Goal: Information Seeking & Learning: Learn about a topic

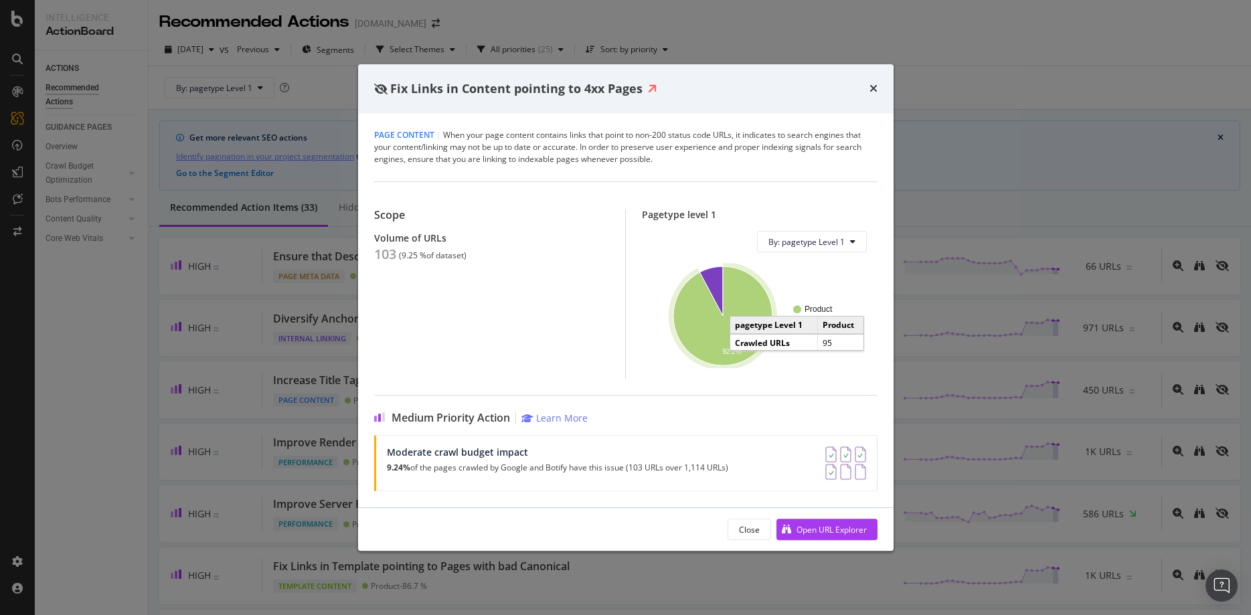
click at [714, 328] on icon "A chart." at bounding box center [722, 315] width 99 height 99
click at [872, 88] on icon "times" at bounding box center [873, 88] width 8 height 11
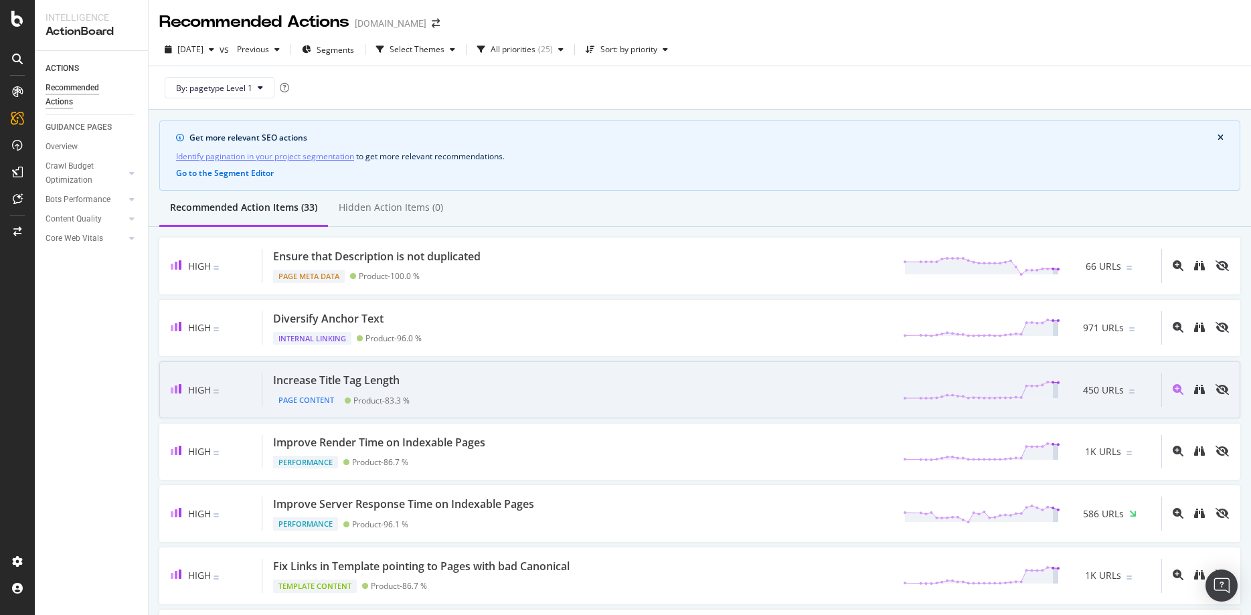
click at [378, 389] on div "Page Content Product - 83.3 %" at bounding box center [341, 397] width 137 height 19
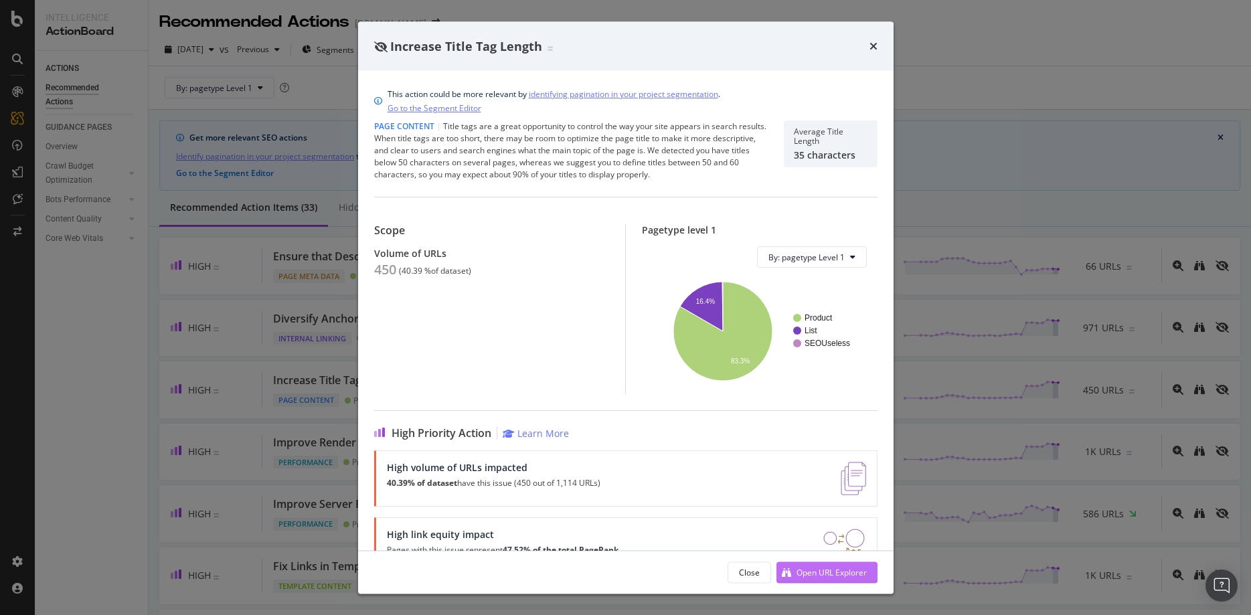
click at [828, 578] on div "Open URL Explorer" at bounding box center [821, 572] width 90 height 20
click at [876, 46] on icon "times" at bounding box center [873, 46] width 8 height 11
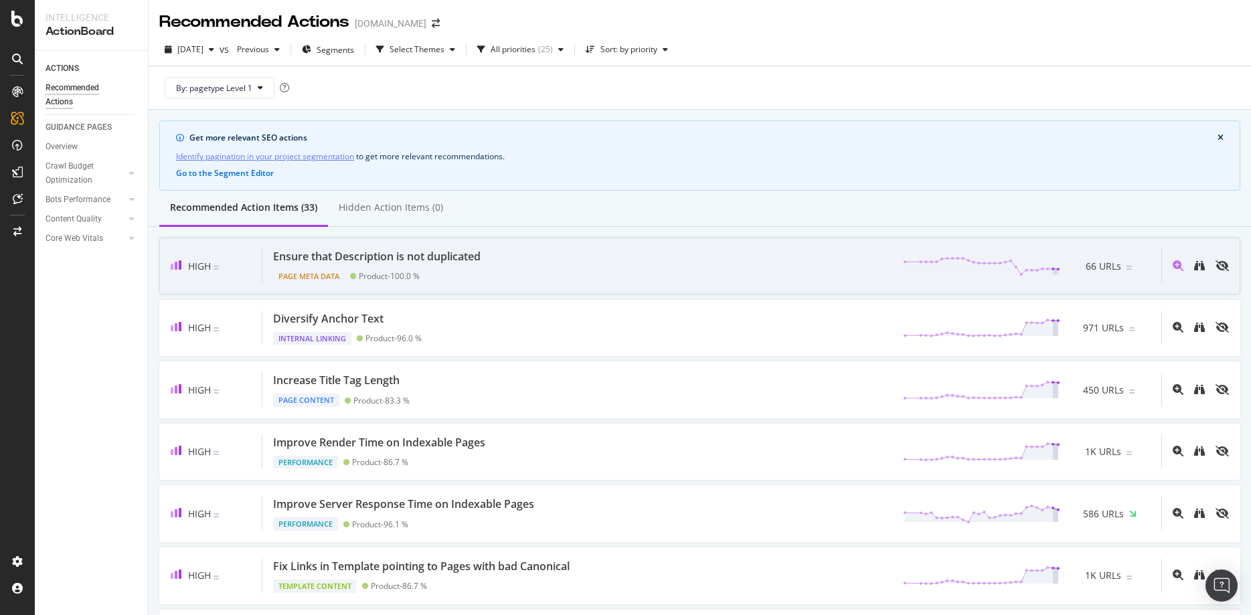
click at [308, 275] on div "Page Meta Data" at bounding box center [309, 276] width 72 height 13
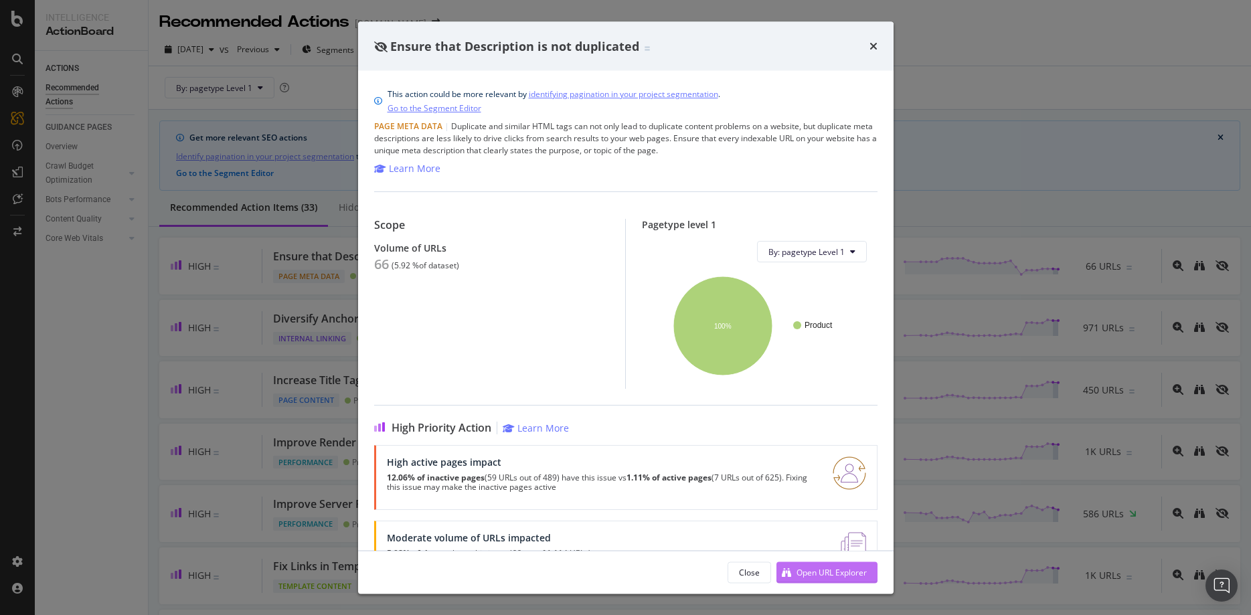
click at [817, 579] on div "Open URL Explorer" at bounding box center [821, 572] width 90 height 20
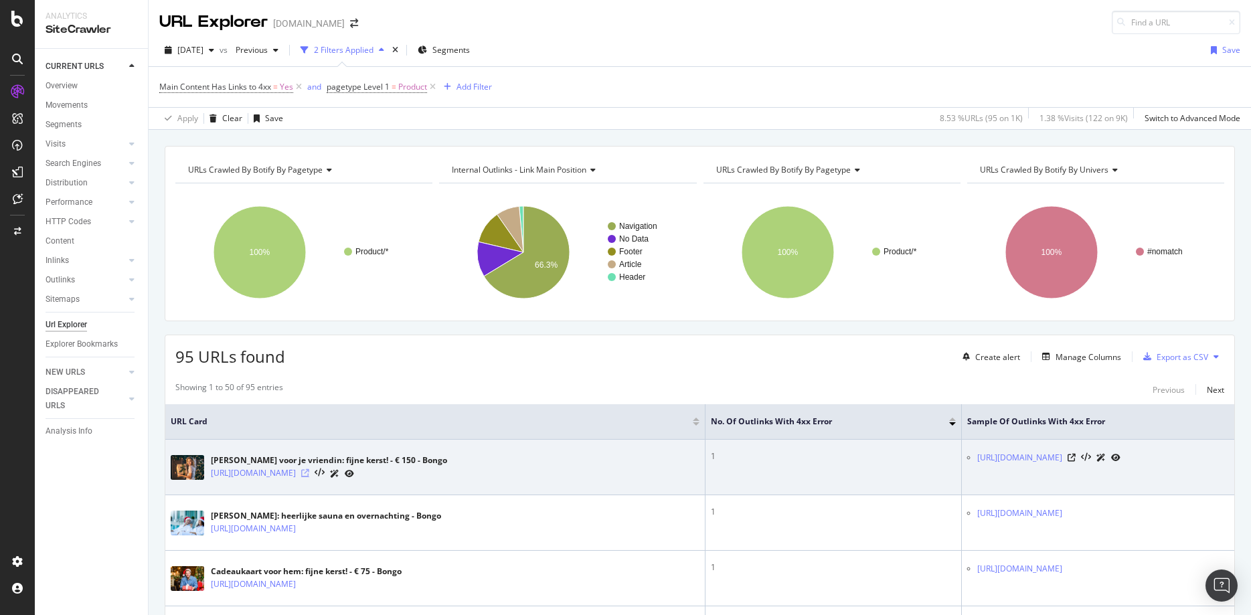
click at [309, 477] on icon at bounding box center [305, 473] width 8 height 8
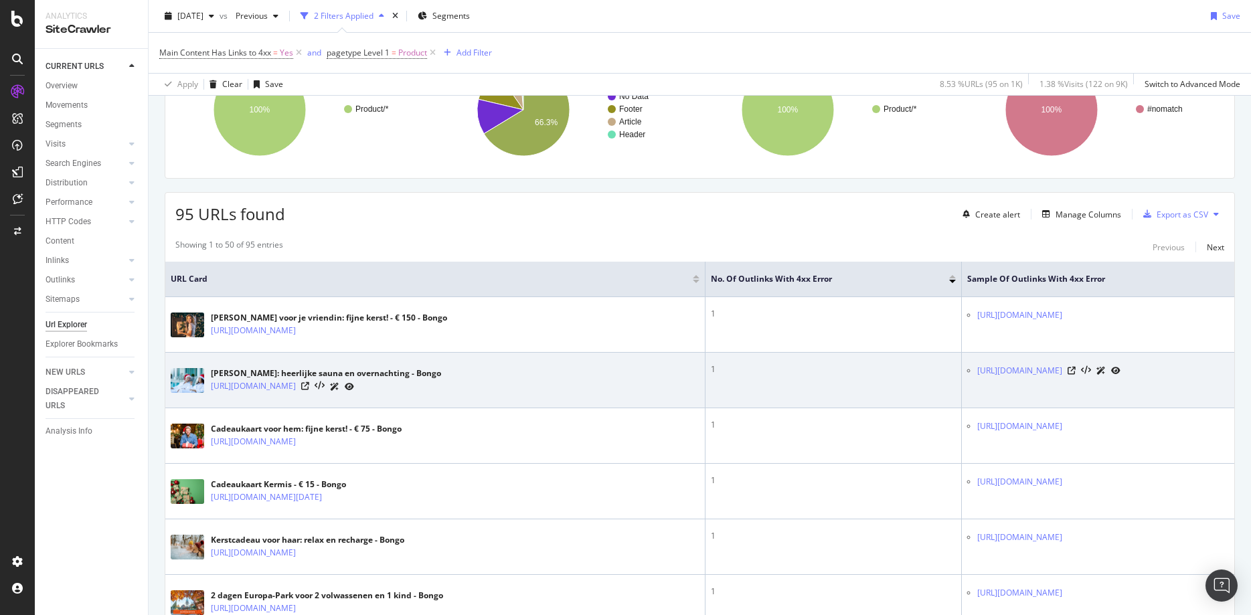
scroll to position [205, 0]
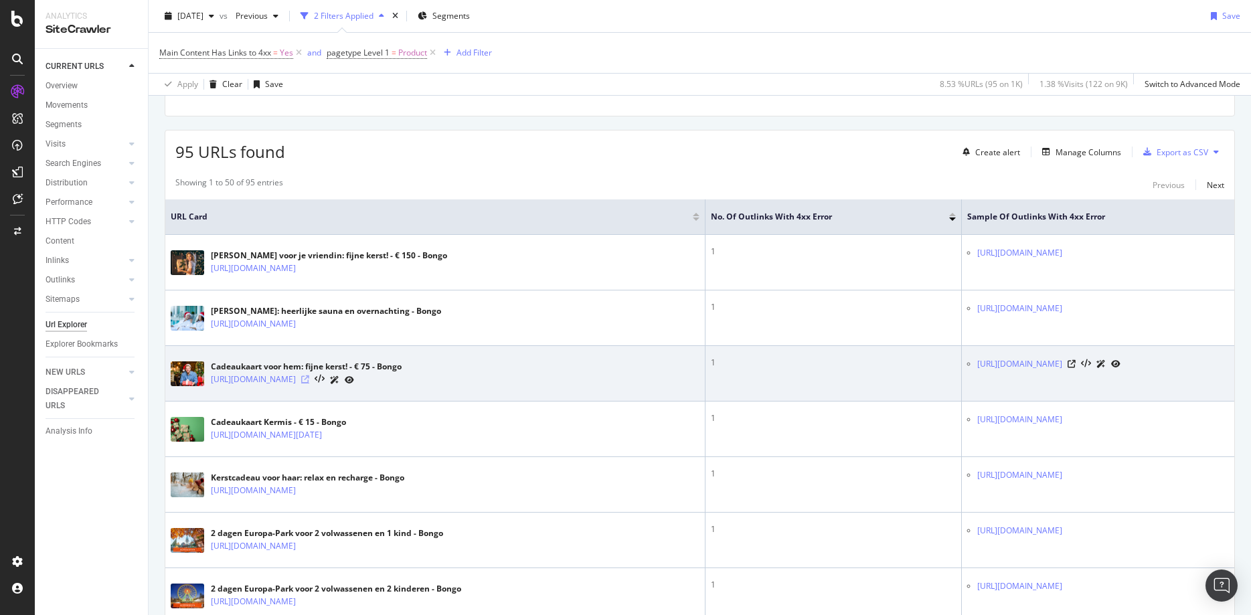
click at [309, 384] on icon at bounding box center [305, 380] width 8 height 8
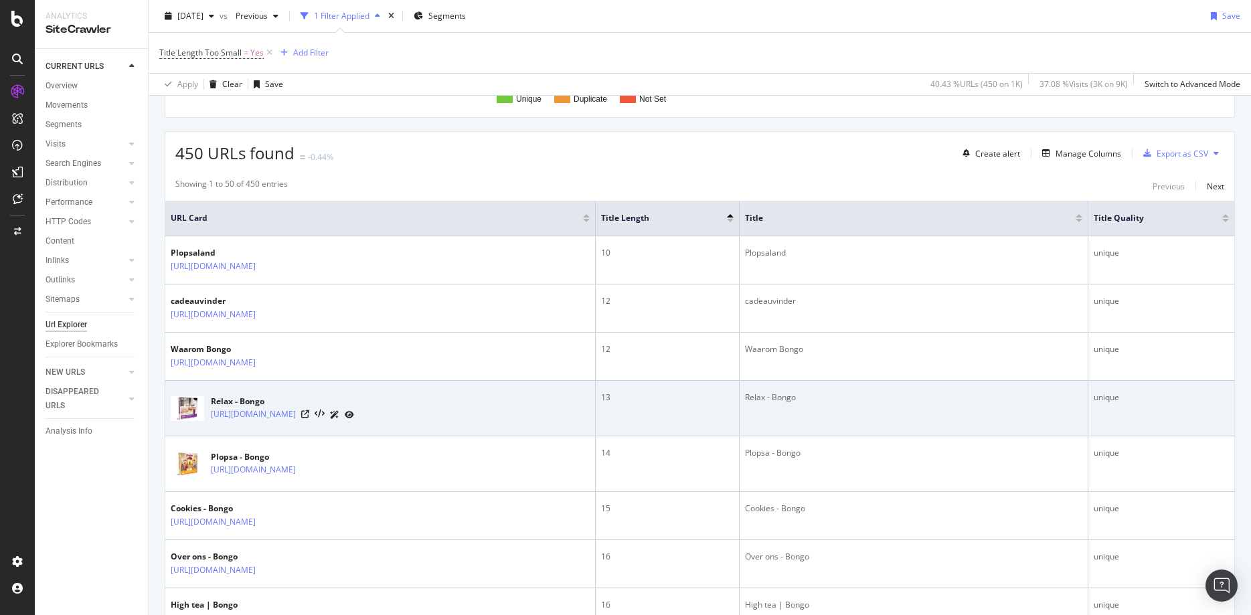
scroll to position [205, 0]
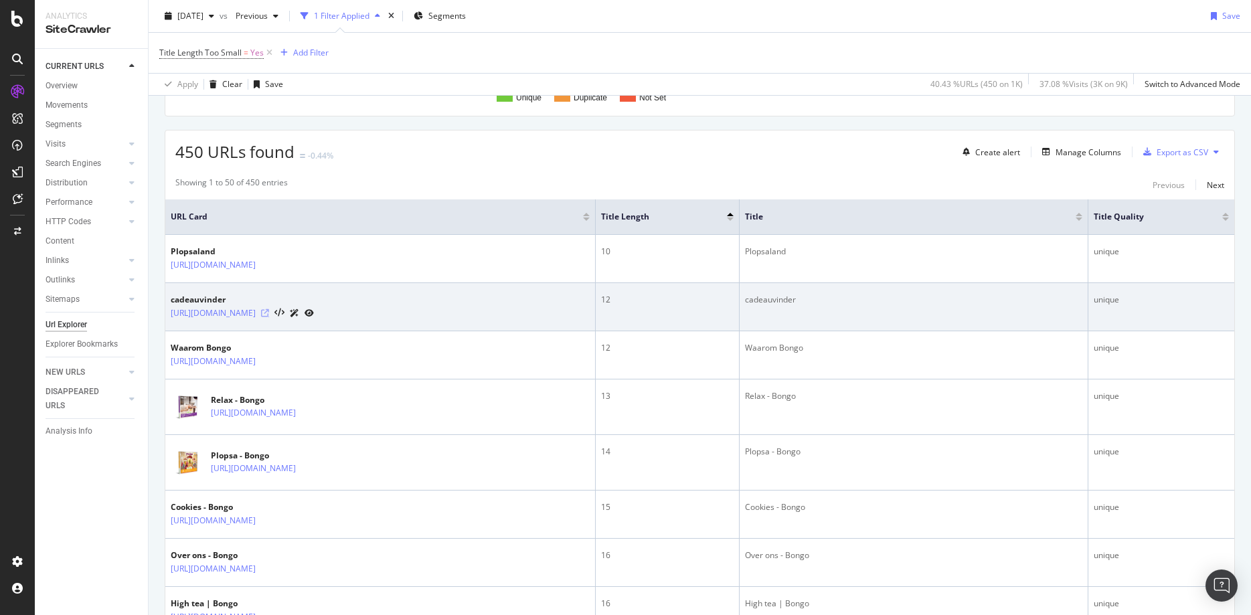
click at [269, 315] on icon at bounding box center [265, 313] width 8 height 8
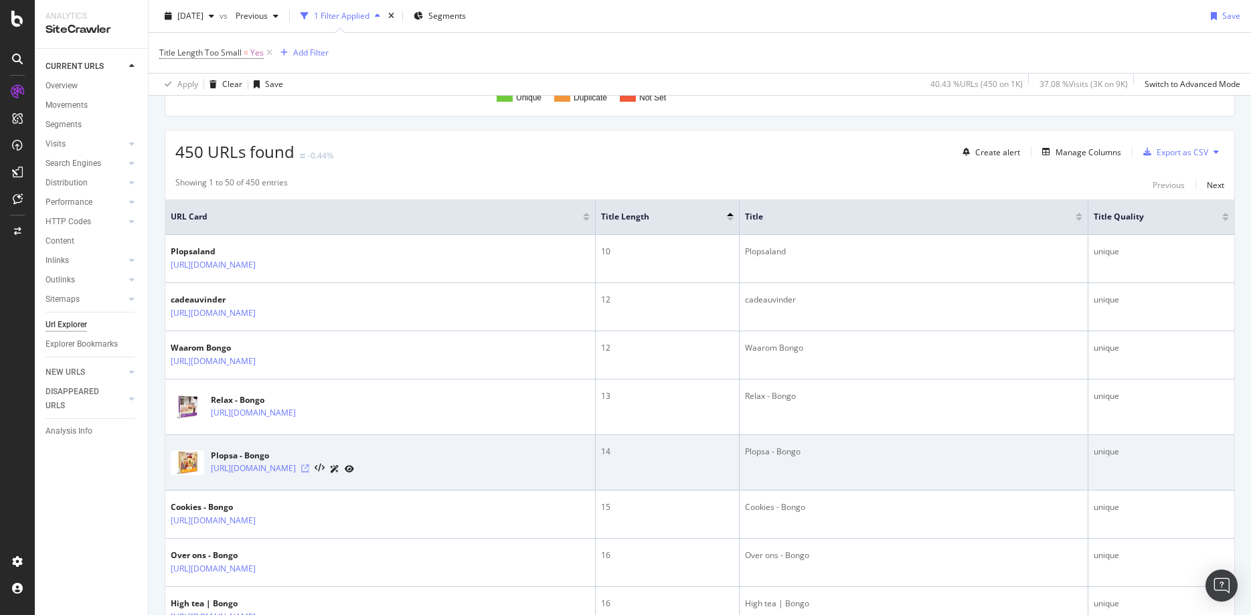
click at [309, 473] on icon at bounding box center [305, 469] width 8 height 8
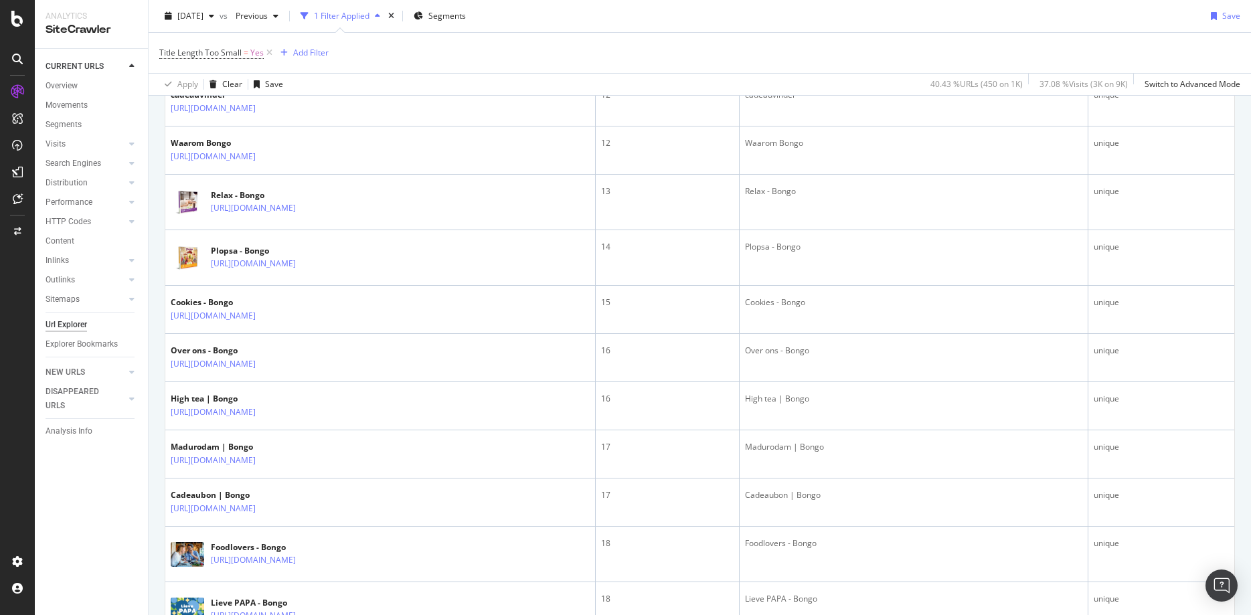
scroll to position [0, 0]
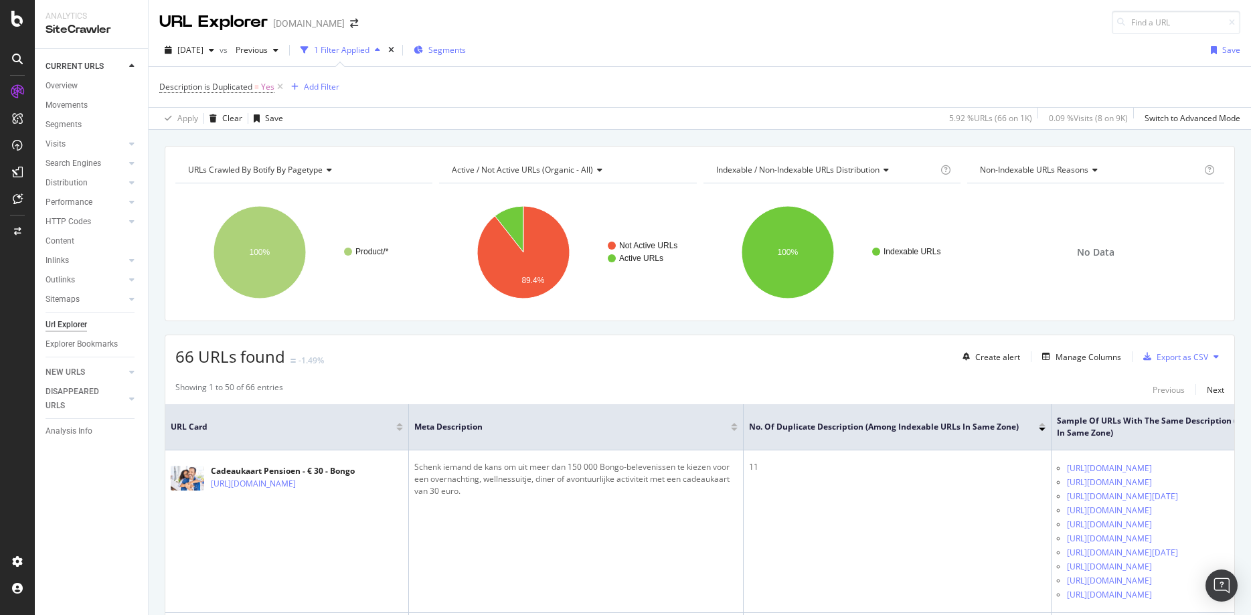
click at [466, 48] on span "Segments" at bounding box center [446, 49] width 37 height 11
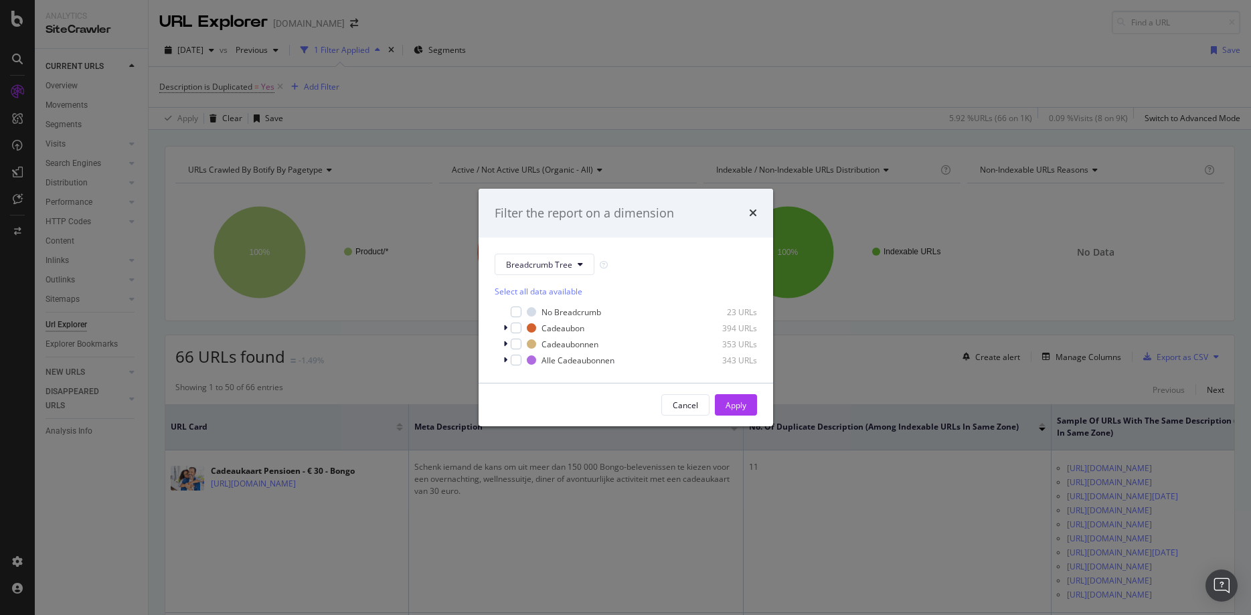
drag, startPoint x: 751, startPoint y: 212, endPoint x: 739, endPoint y: 230, distance: 21.2
click at [752, 212] on icon "times" at bounding box center [753, 213] width 8 height 11
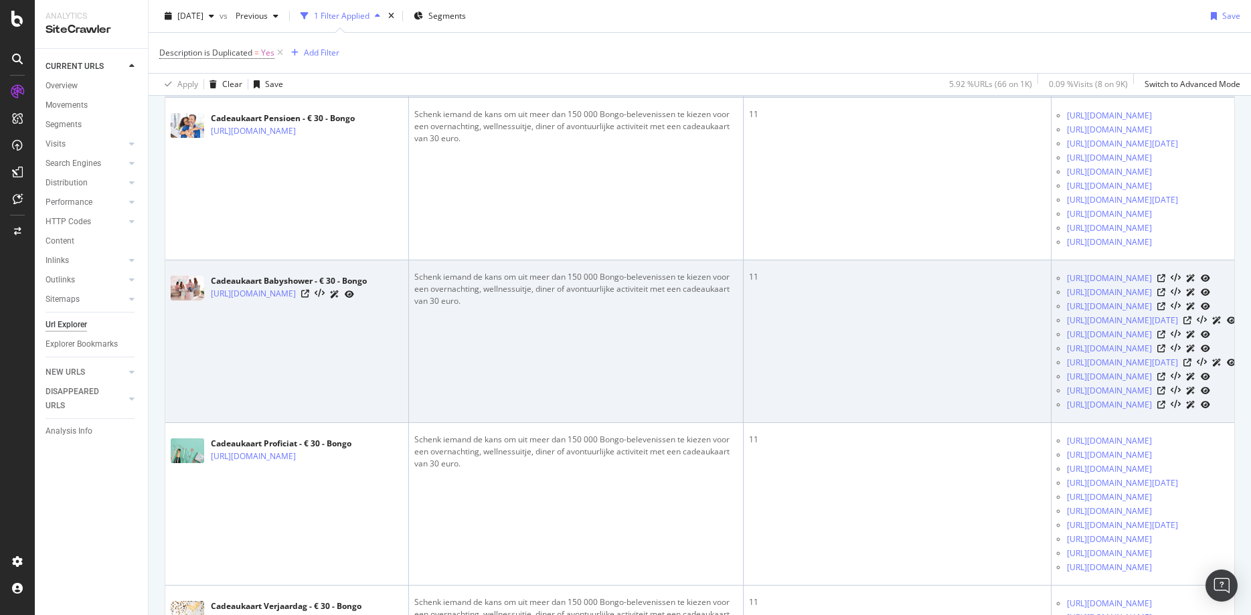
scroll to position [478, 0]
